Goal: Check status: Check status

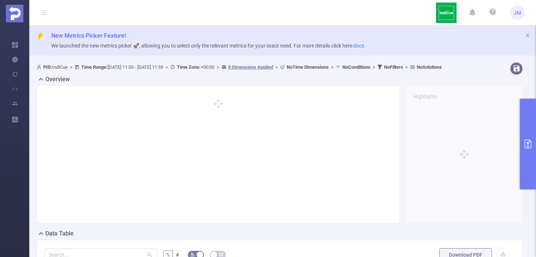
click at [526, 128] on button "primary" at bounding box center [528, 144] width 16 height 91
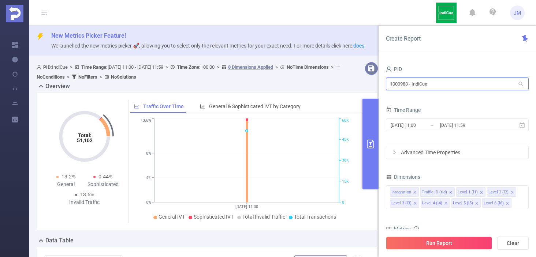
drag, startPoint x: 452, startPoint y: 85, endPoint x: 364, endPoint y: 70, distance: 89.5
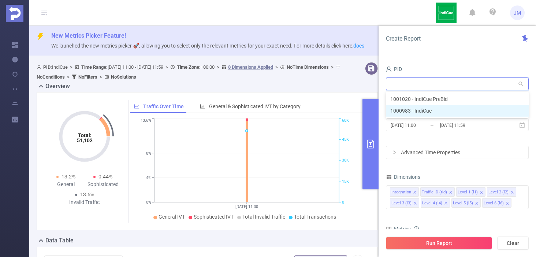
click at [454, 108] on li "1000983 - IndiCue" at bounding box center [457, 111] width 143 height 12
type input "1000983 - IndiCue"
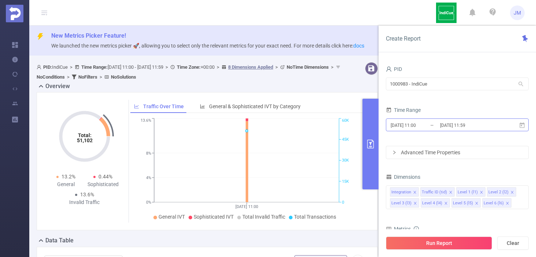
click at [492, 128] on input "[DATE] 11:59" at bounding box center [468, 125] width 59 height 10
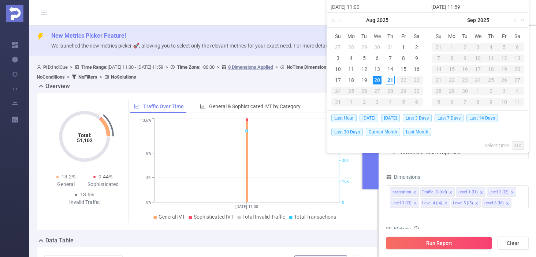
click at [395, 121] on span "[DATE]" at bounding box center [390, 118] width 19 height 8
type input "[DATE] 00:00"
type input "[DATE] 23:59"
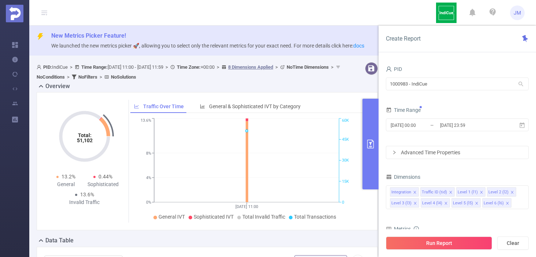
click at [469, 242] on button "Run Report" at bounding box center [439, 243] width 106 height 13
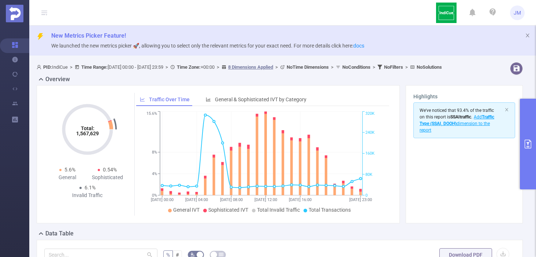
click at [533, 115] on button "primary" at bounding box center [528, 144] width 16 height 91
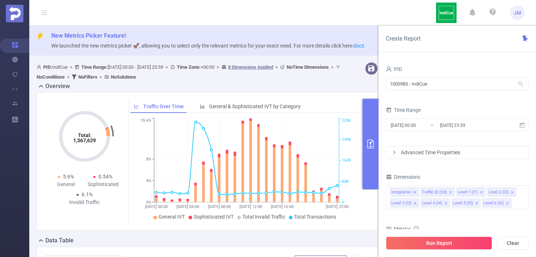
click at [532, 116] on div "PID 1000983 - IndiCue 1000983 - IndiCue Time Range [DATE] 00:00 _ [DATE] 23:59 …" at bounding box center [457, 163] width 157 height 213
click at [497, 127] on input "[DATE] 23:59" at bounding box center [468, 125] width 59 height 10
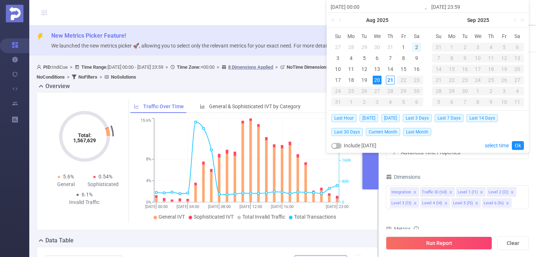
click at [415, 46] on div "2" at bounding box center [416, 47] width 9 height 9
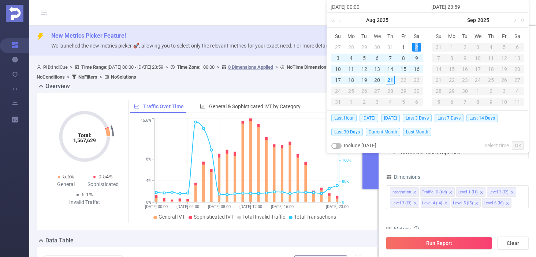
click at [415, 46] on div "2" at bounding box center [416, 47] width 9 height 9
type input "[DATE] 00:00"
type input "[DATE] 23:59"
type input "[DATE] 00:00"
type input "[DATE] 23:59"
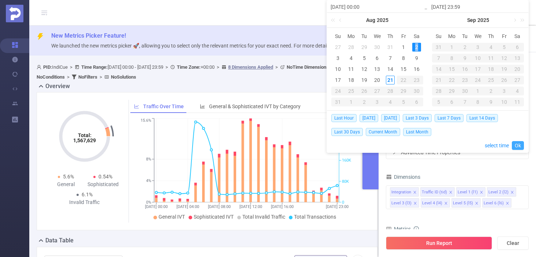
click at [518, 144] on link "Ok" at bounding box center [518, 145] width 12 height 9
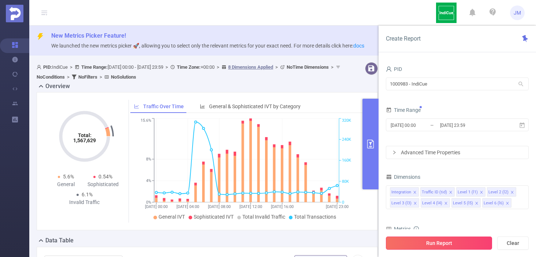
click at [461, 241] on button "Run Report" at bounding box center [439, 243] width 106 height 13
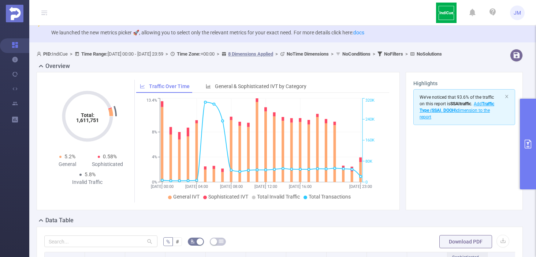
scroll to position [26, 0]
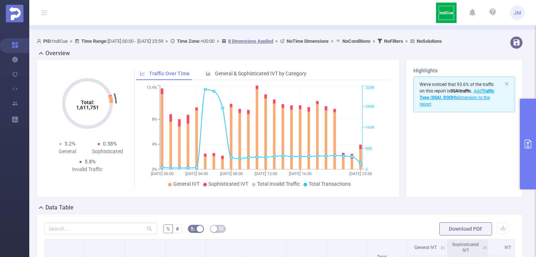
click at [532, 148] on icon "primary" at bounding box center [527, 144] width 9 height 9
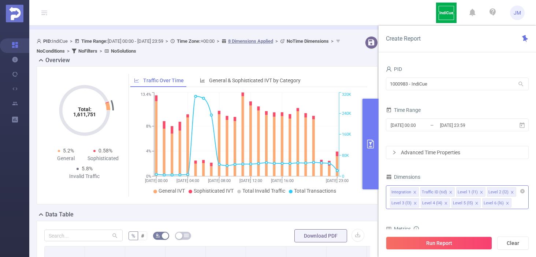
click at [512, 193] on li "Level 2 (l2)" at bounding box center [501, 192] width 29 height 10
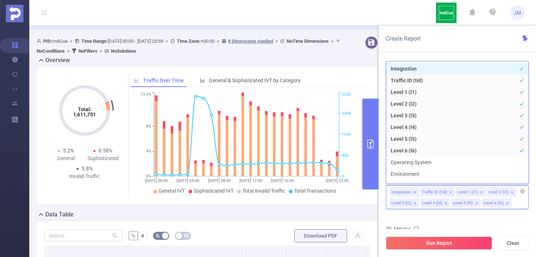
click at [511, 191] on icon "icon: close" at bounding box center [512, 192] width 3 height 3
click at [510, 192] on icon "icon: close" at bounding box center [512, 193] width 4 height 4
click at [511, 192] on icon "icon: close" at bounding box center [512, 192] width 3 height 3
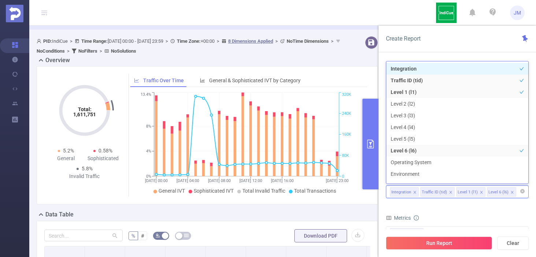
click at [510, 191] on icon "icon: close" at bounding box center [512, 193] width 4 height 4
click at [480, 193] on icon "icon: close" at bounding box center [482, 193] width 4 height 4
click at [480, 222] on div "Metrics" at bounding box center [457, 219] width 143 height 12
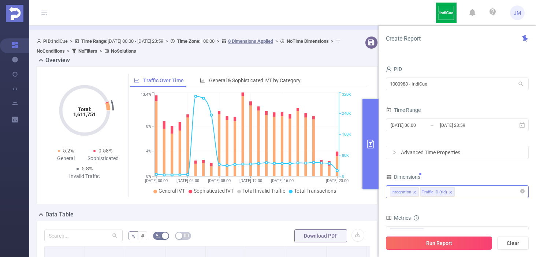
click at [468, 242] on button "Run Report" at bounding box center [439, 243] width 106 height 13
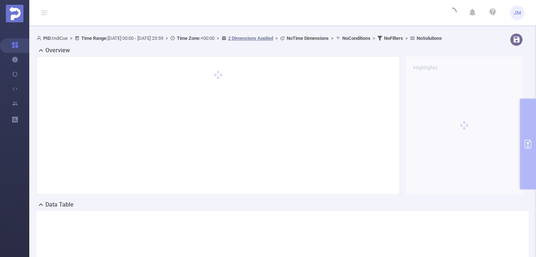
scroll to position [30, 0]
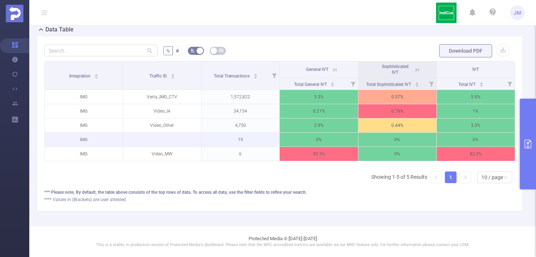
scroll to position [205, 0]
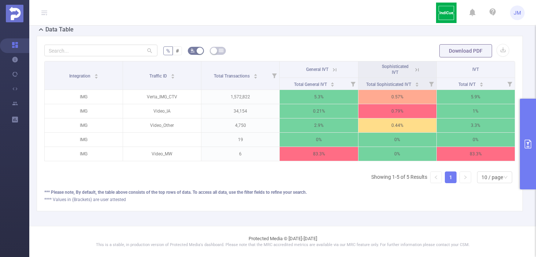
click at [530, 137] on button "primary" at bounding box center [528, 144] width 16 height 91
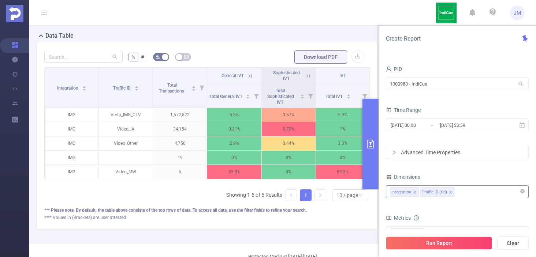
click at [450, 192] on icon "icon: close" at bounding box center [450, 192] width 3 height 3
click at [446, 241] on button "Run Report" at bounding box center [439, 243] width 106 height 13
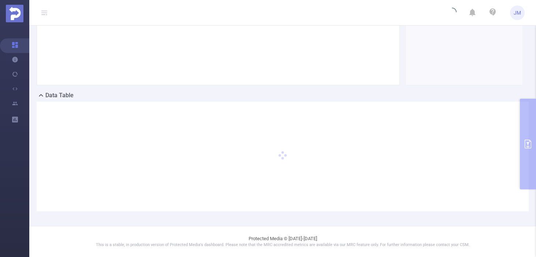
scroll to position [145, 0]
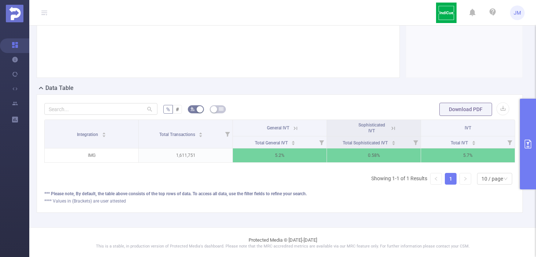
scroll to position [146, 0]
